Goal: Find specific page/section: Find specific page/section

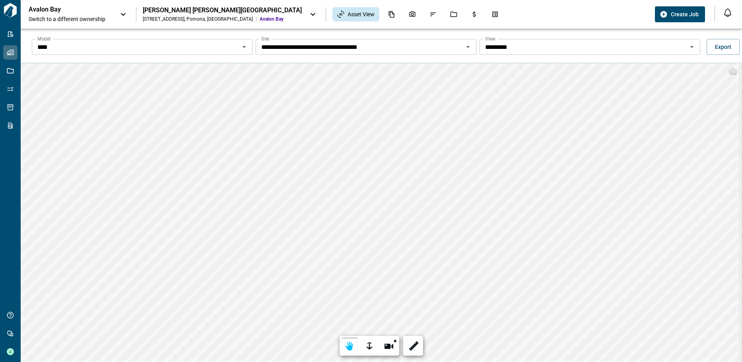
click at [504, 222] on div "**********" at bounding box center [381, 212] width 721 height 298
drag, startPoint x: 411, startPoint y: 337, endPoint x: 494, endPoint y: 58, distance: 290.7
click at [502, 51] on div "**********" at bounding box center [381, 210] width 721 height 362
